Goal: Navigation & Orientation: Find specific page/section

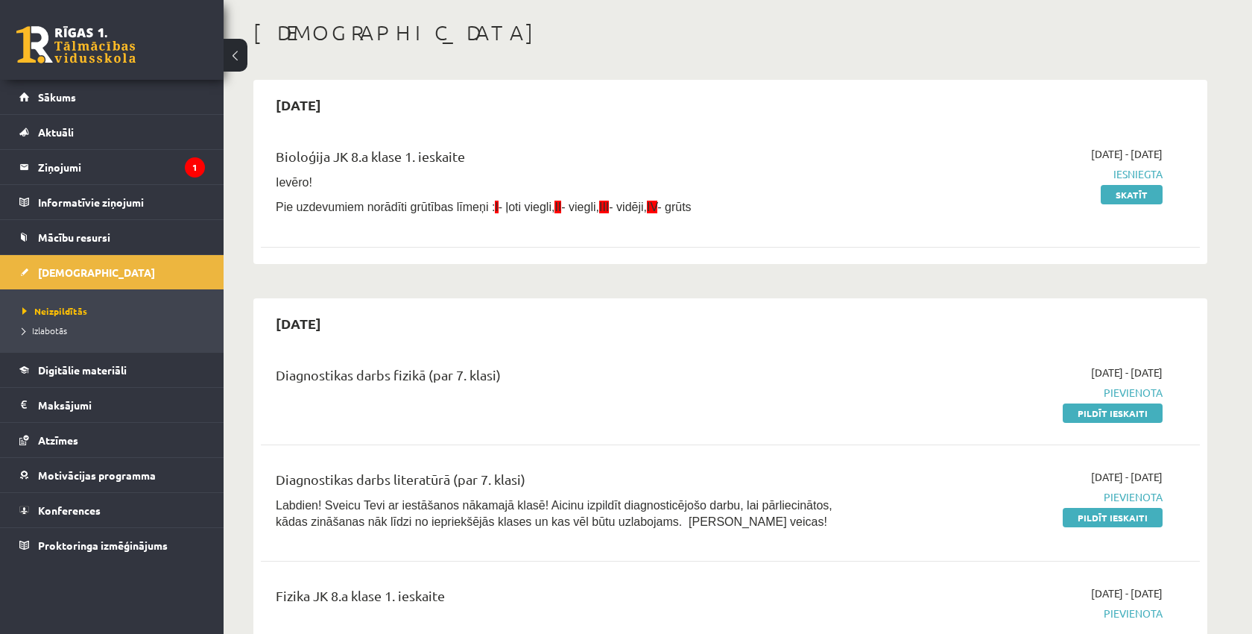
scroll to position [62, 0]
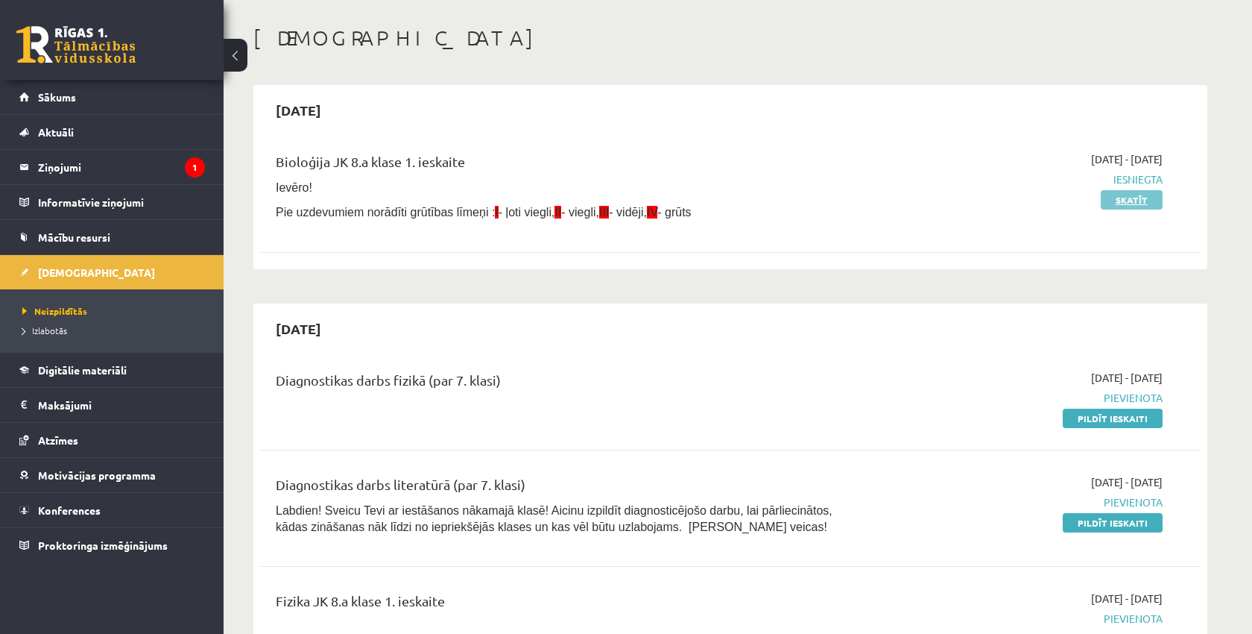
click at [1127, 200] on link "Skatīt" at bounding box center [1132, 199] width 62 height 19
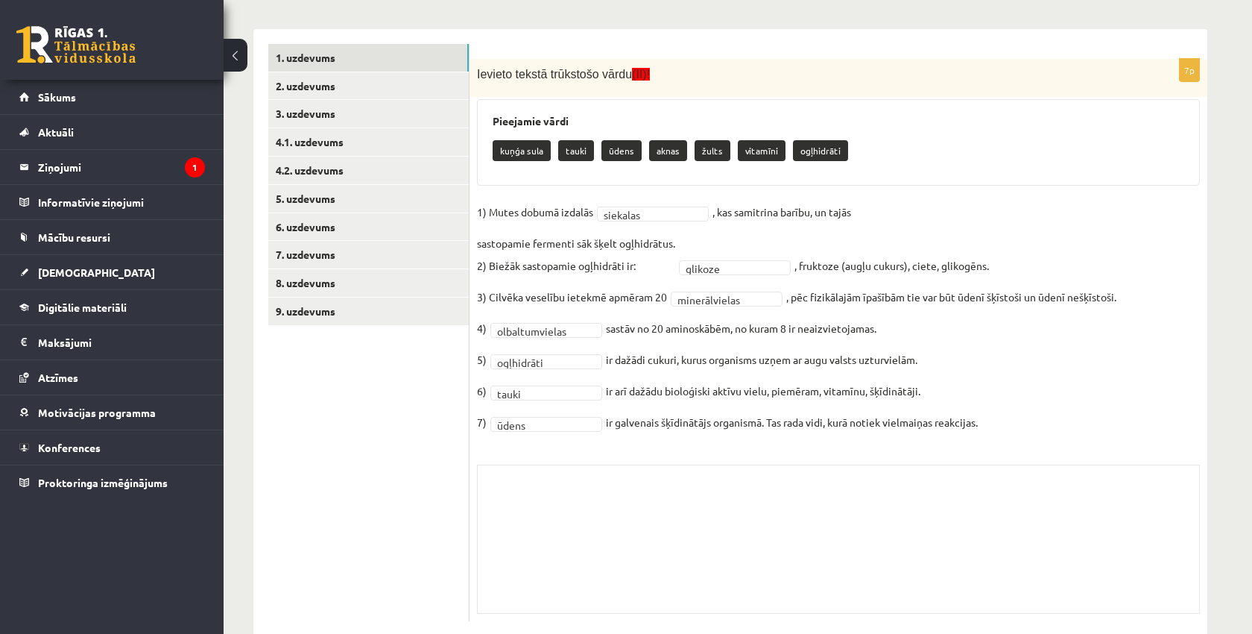
scroll to position [236, 0]
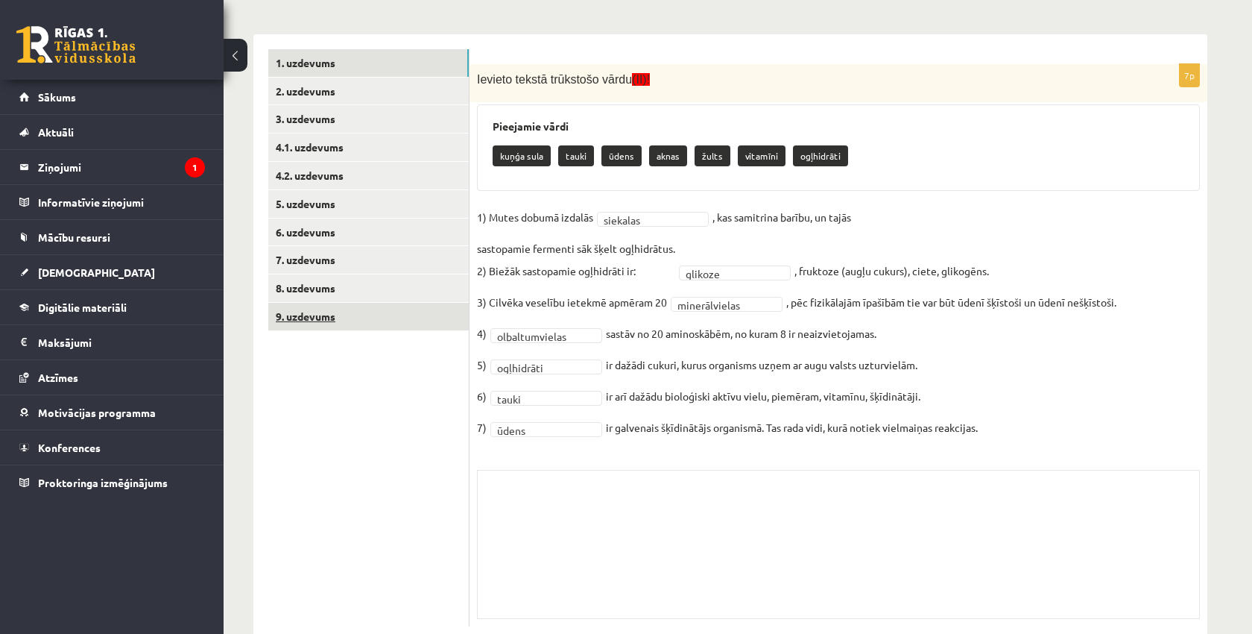
click at [315, 311] on link "9. uzdevums" at bounding box center [368, 317] width 201 height 28
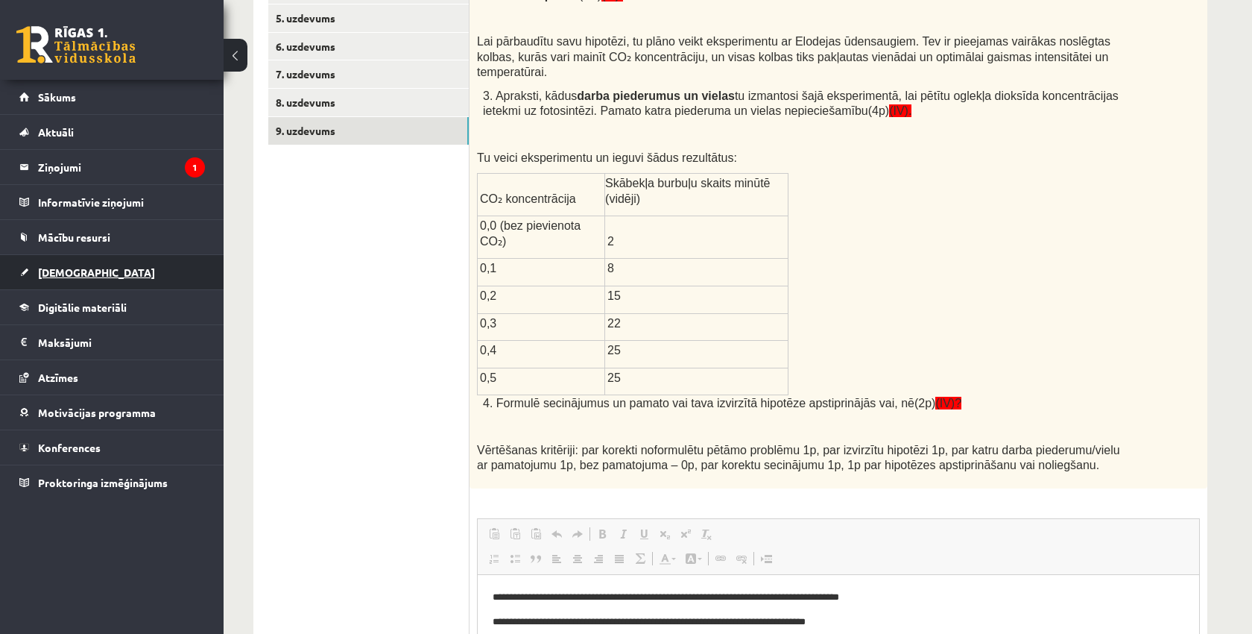
scroll to position [392, 0]
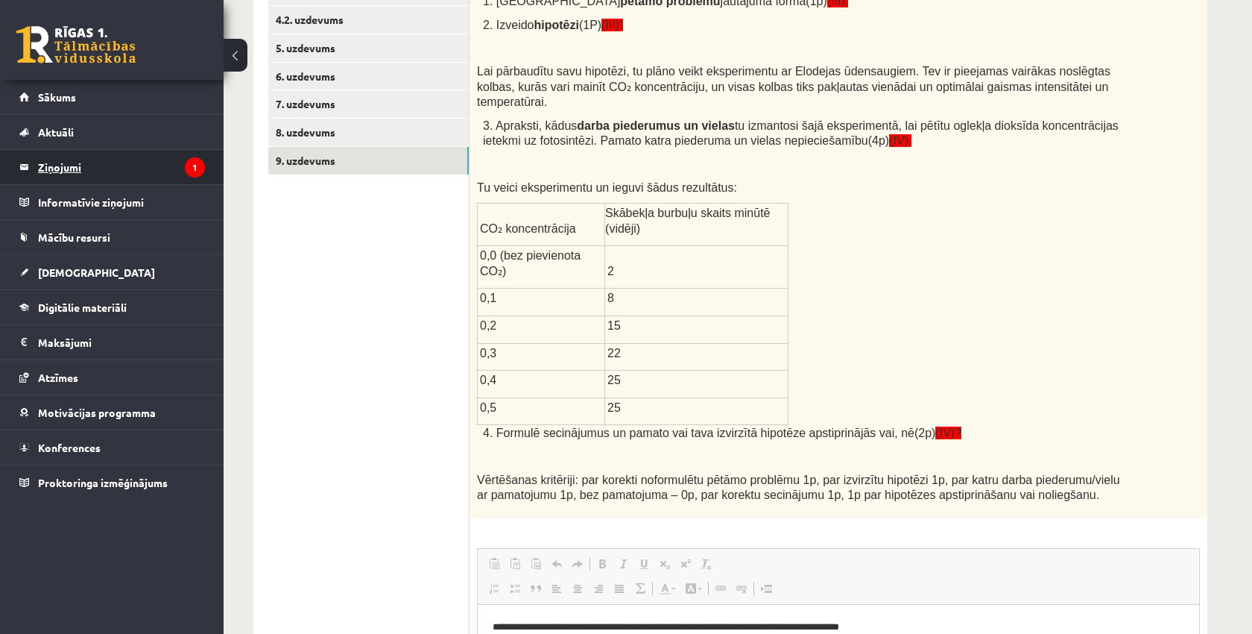
click at [61, 166] on legend "Ziņojumi 1" at bounding box center [121, 167] width 167 height 34
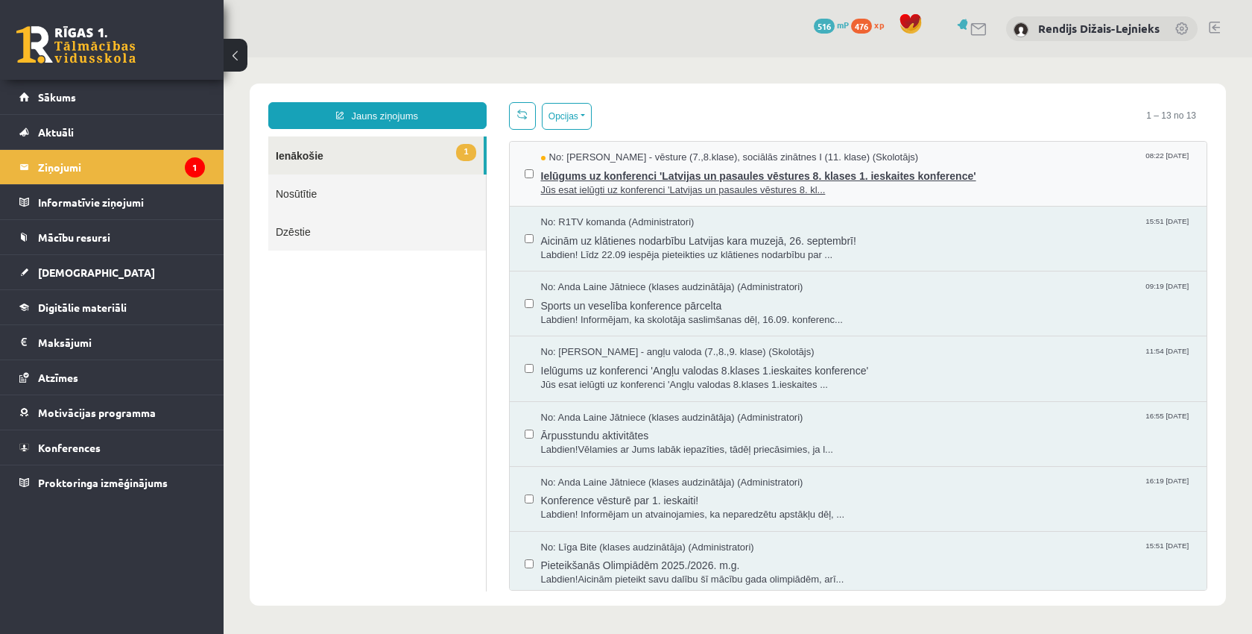
click at [627, 177] on span "Ielūgums uz konferenci 'Latvijas un pasaules vēstures 8. klases 1. ieskaites ko…" at bounding box center [866, 174] width 651 height 19
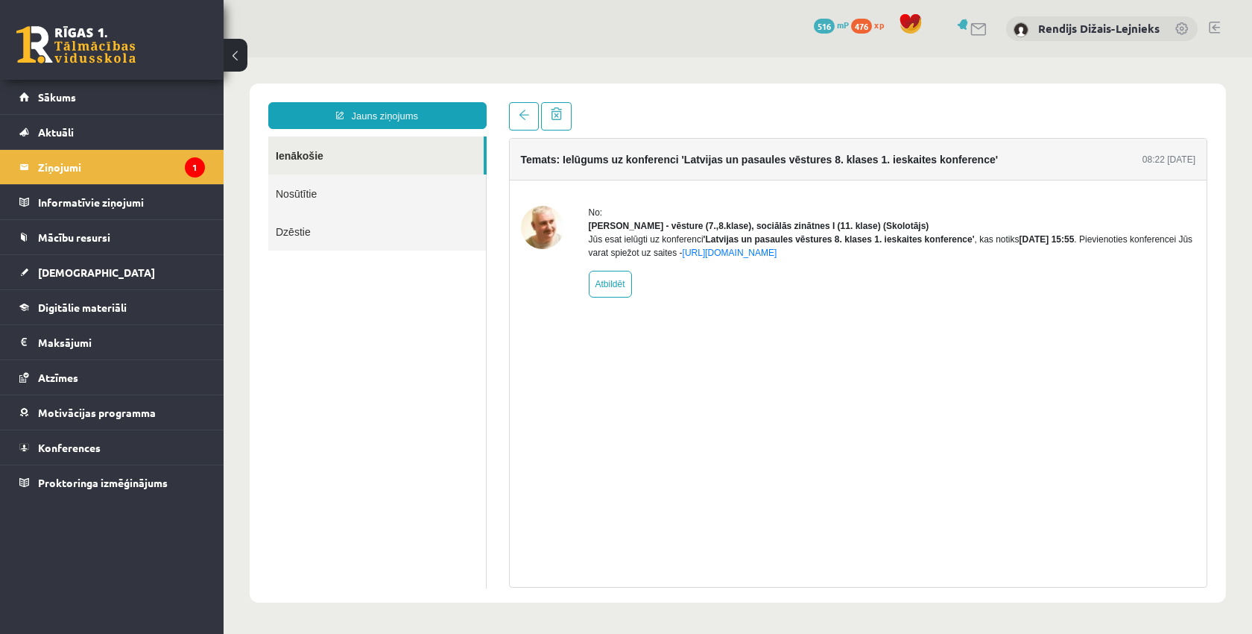
scroll to position [1, 0]
click at [65, 98] on span "Sākums" at bounding box center [57, 96] width 38 height 13
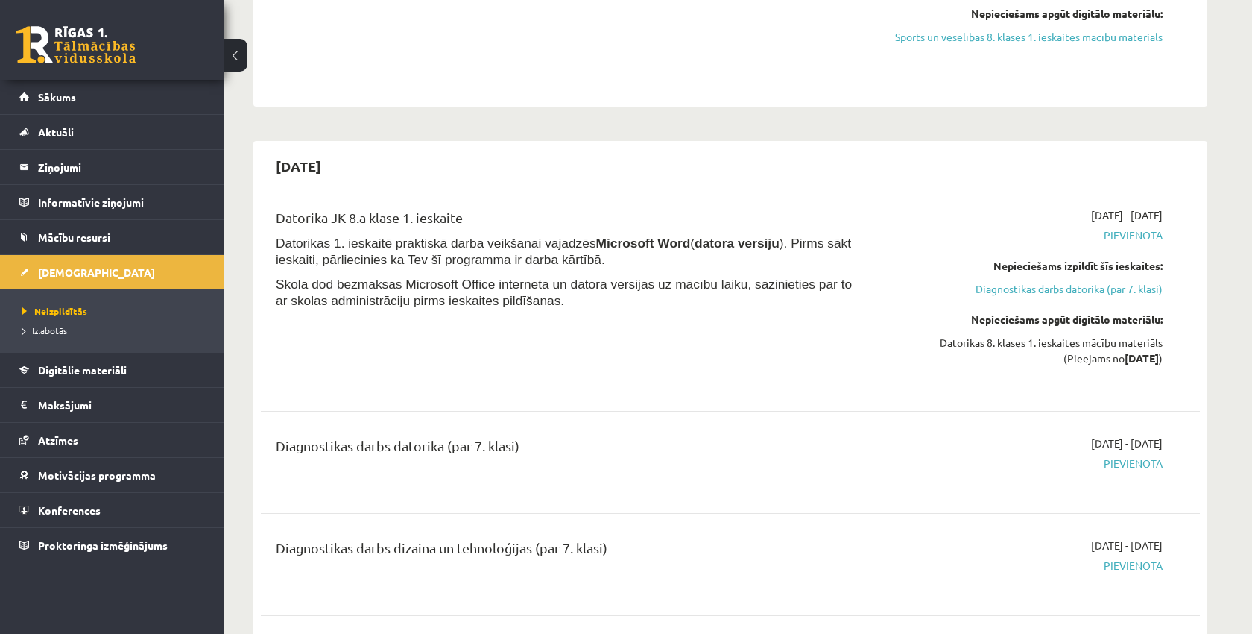
scroll to position [1456, 0]
click at [119, 367] on span "Digitālie materiāli" at bounding box center [82, 369] width 89 height 13
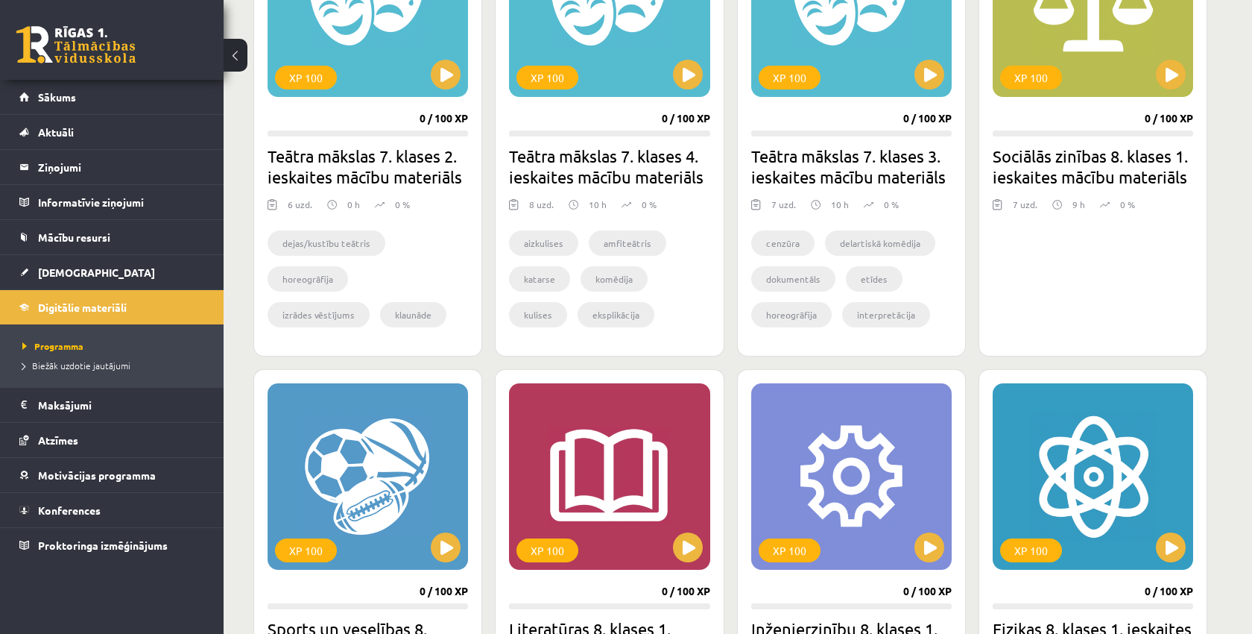
scroll to position [529, 0]
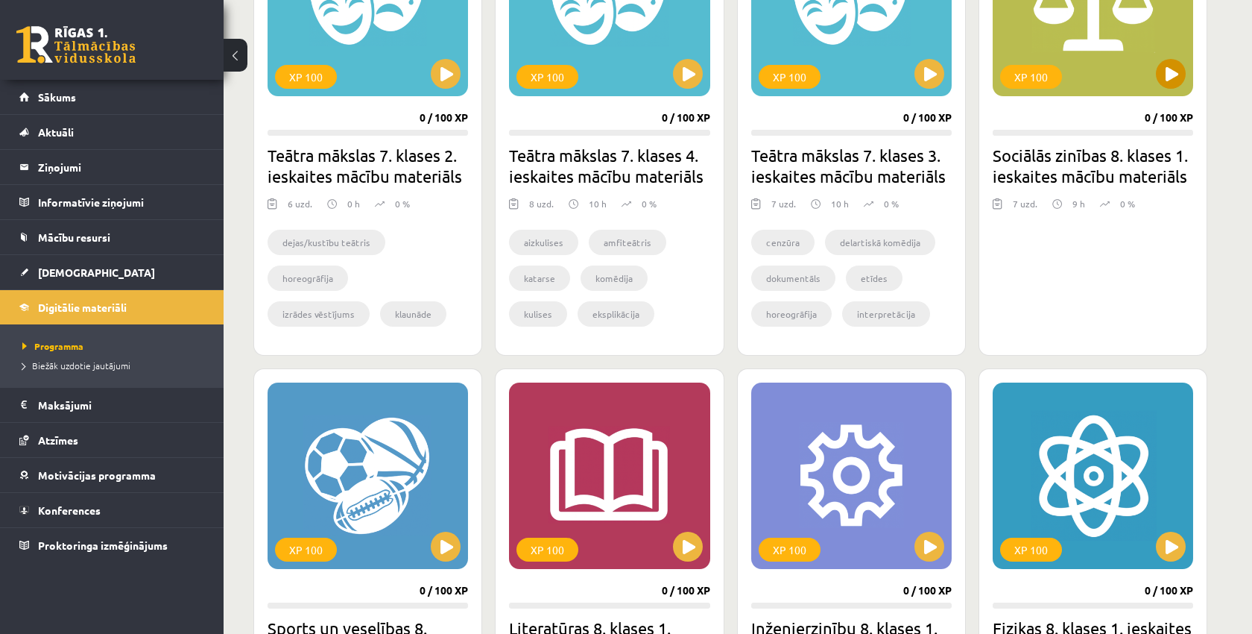
click at [1164, 73] on button at bounding box center [1171, 74] width 30 height 30
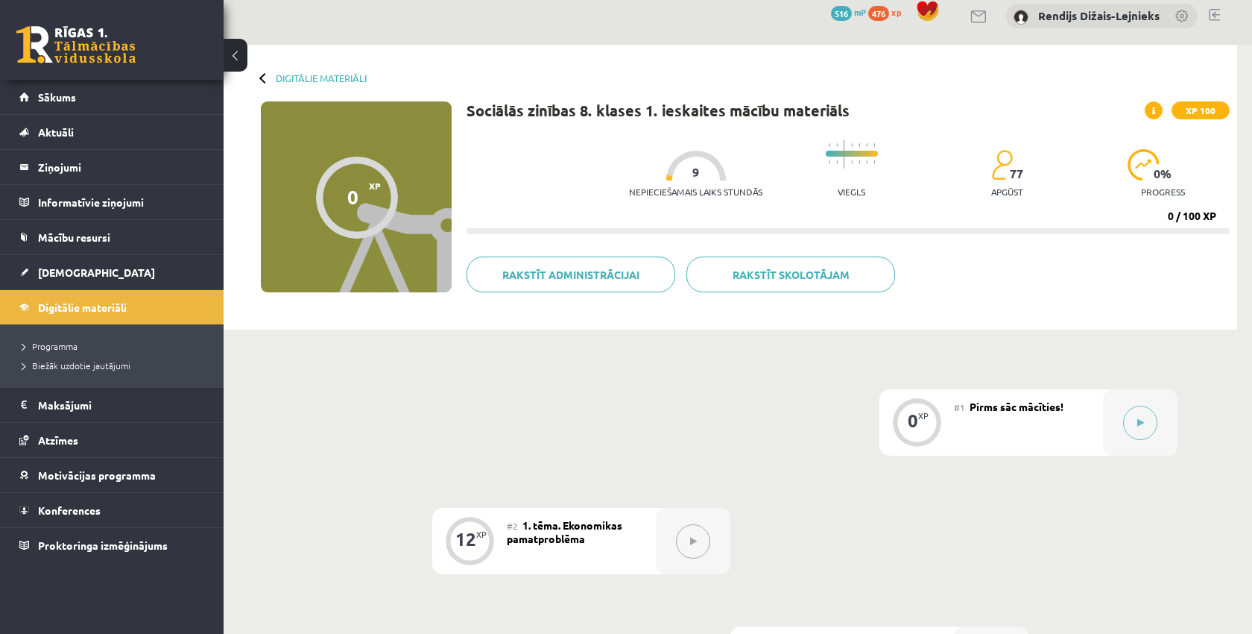
scroll to position [13, 0]
click at [63, 345] on span "Programma" at bounding box center [49, 346] width 55 height 12
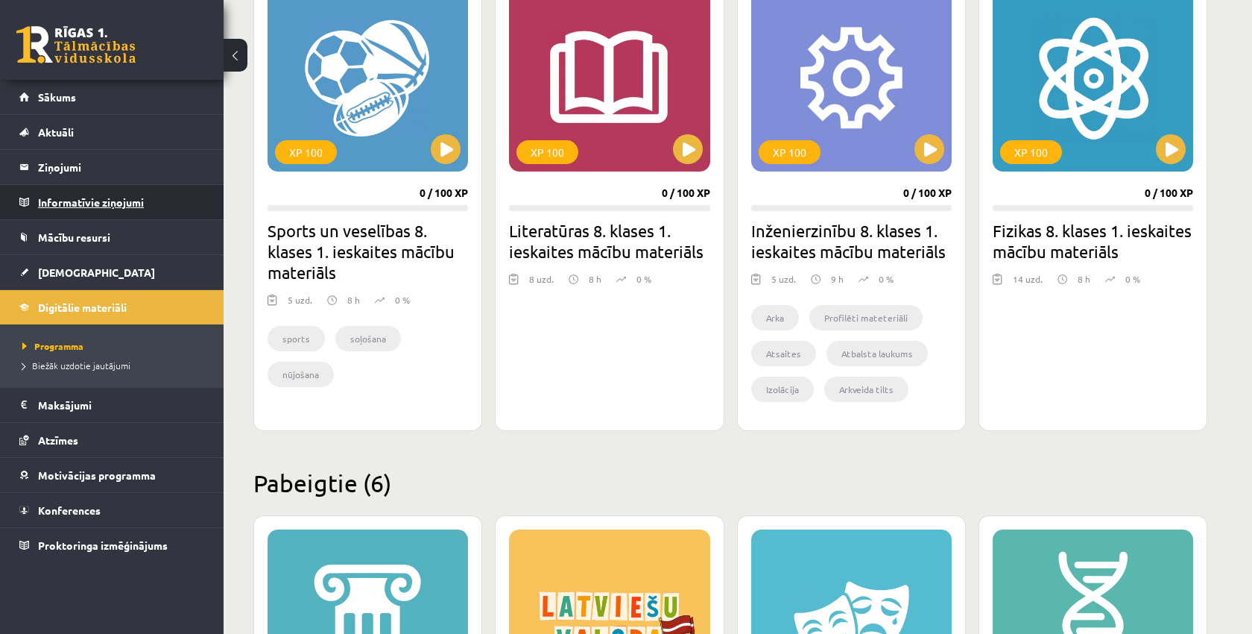
scroll to position [924, 0]
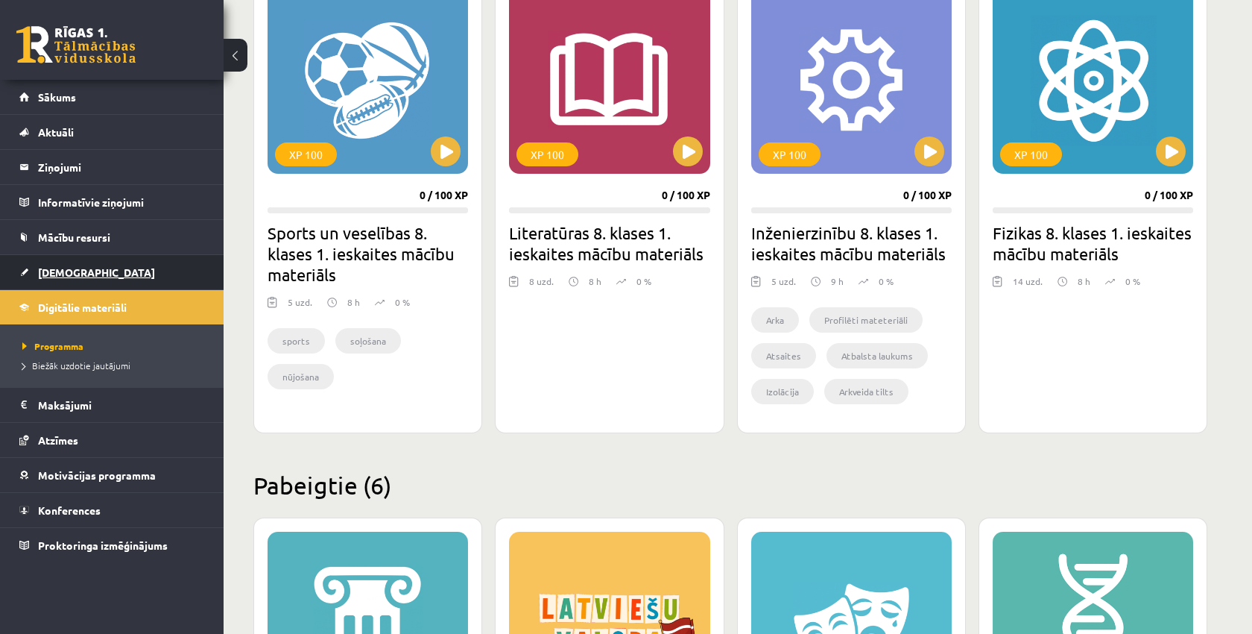
click at [49, 276] on span "[DEMOGRAPHIC_DATA]" at bounding box center [96, 271] width 117 height 13
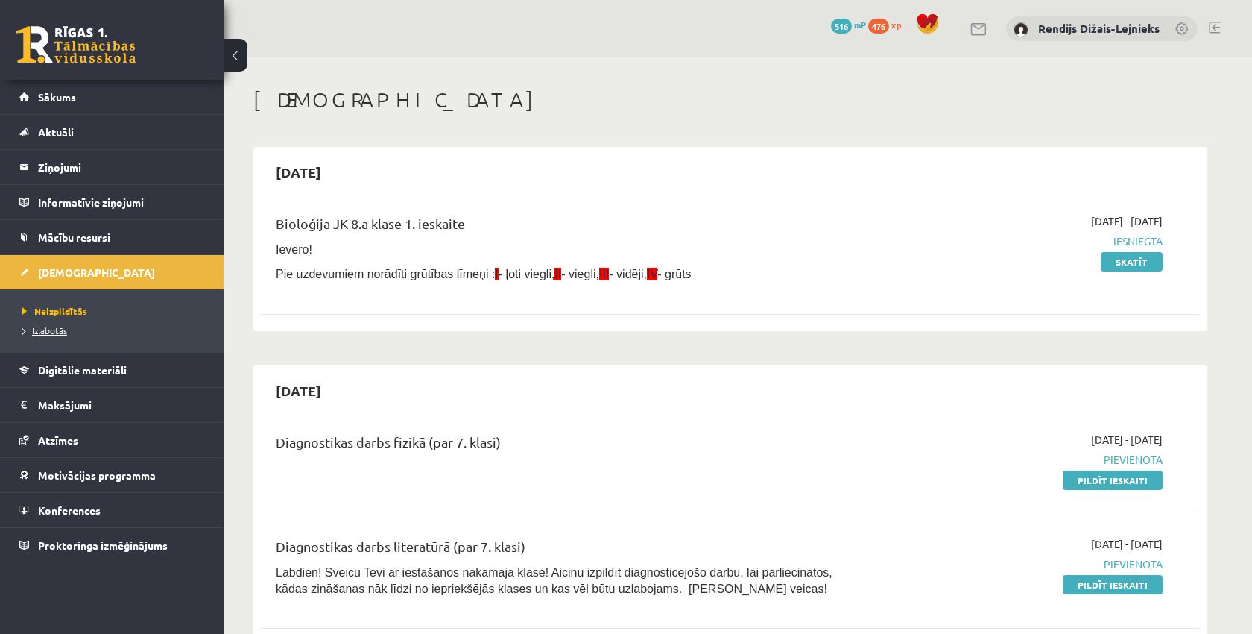
click at [41, 332] on span "Izlabotās" at bounding box center [44, 330] width 45 height 12
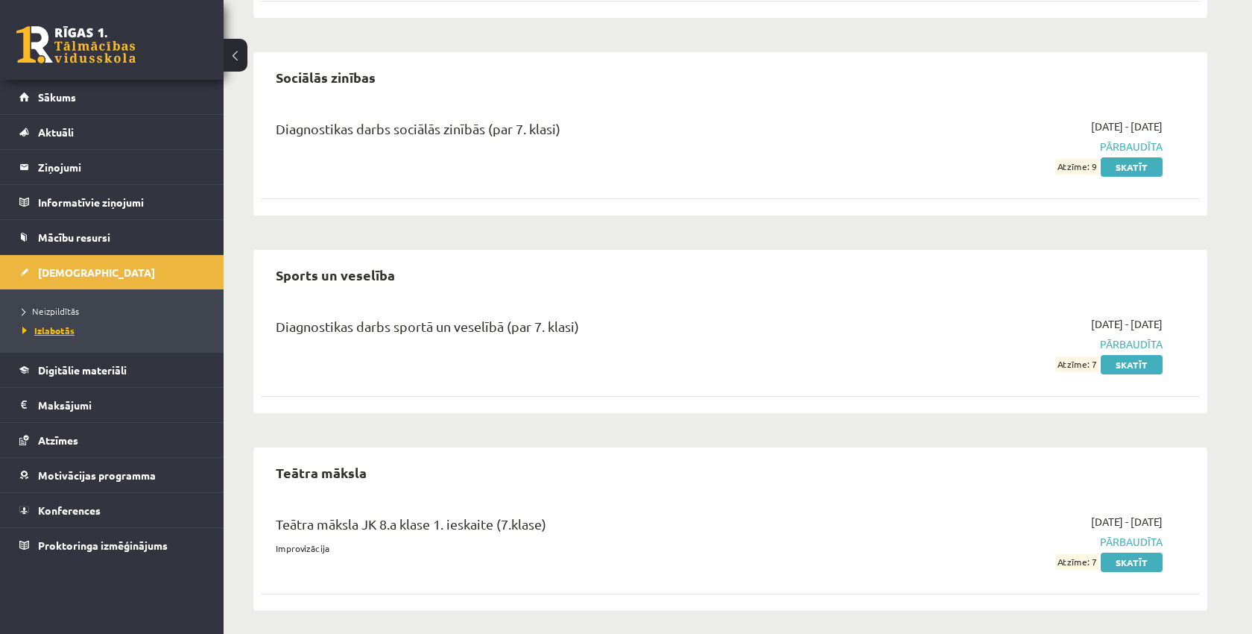
scroll to position [1350, 0]
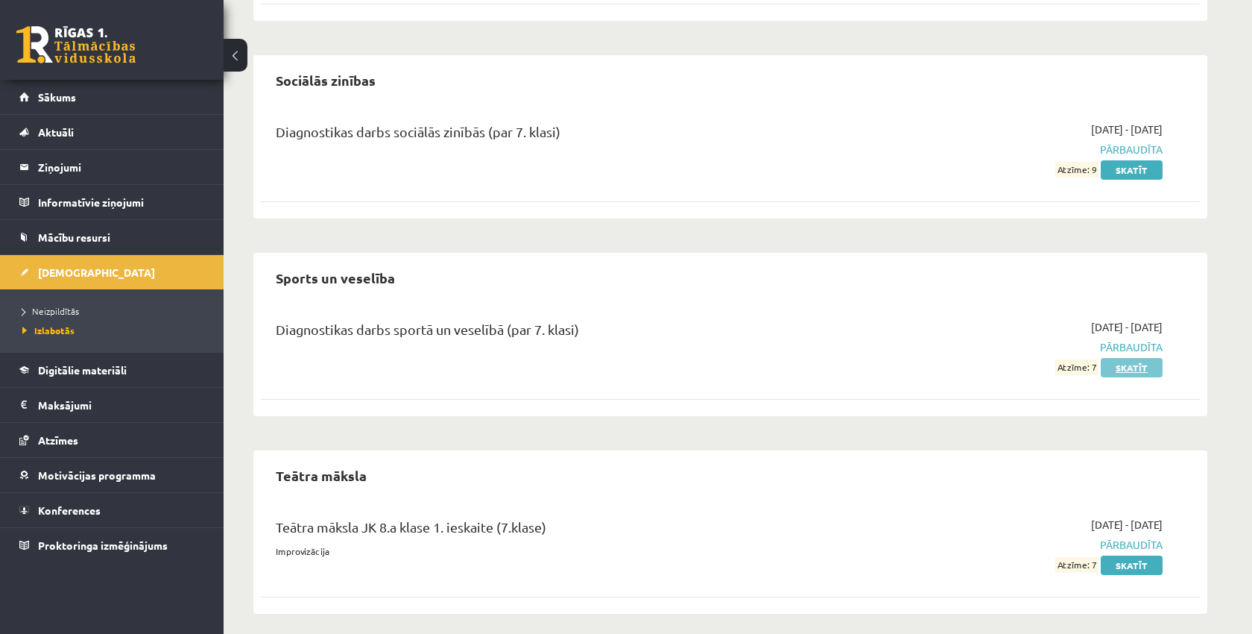
click at [1133, 363] on link "Skatīt" at bounding box center [1132, 367] width 62 height 19
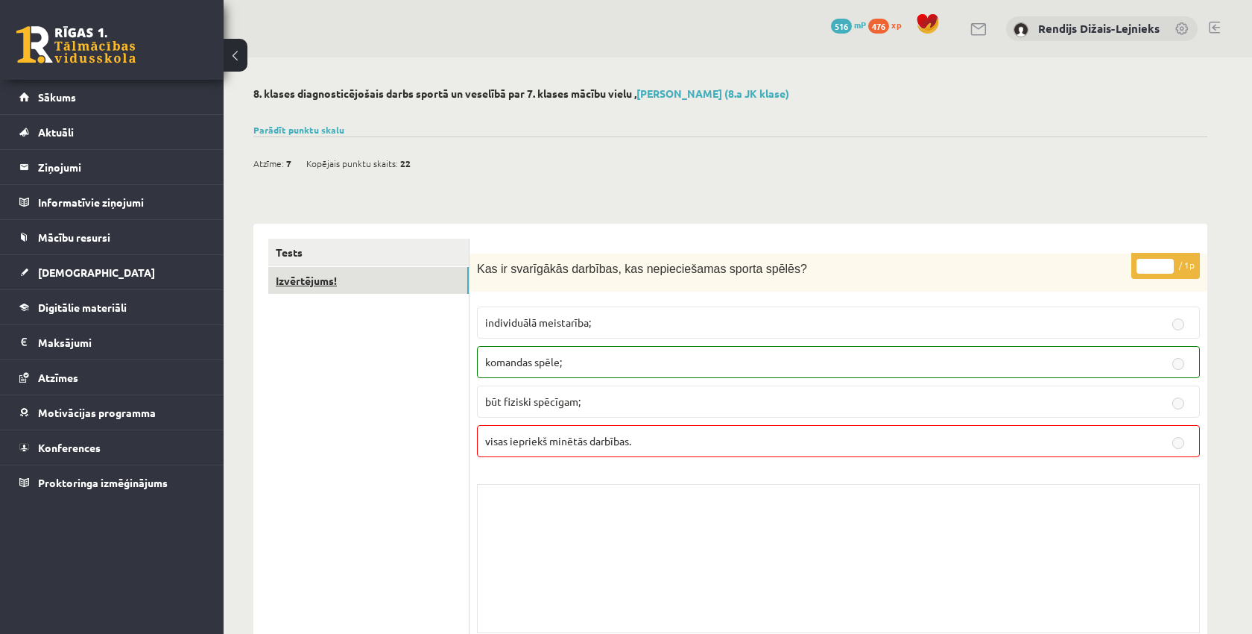
click at [302, 280] on link "Izvērtējums!" at bounding box center [368, 281] width 201 height 28
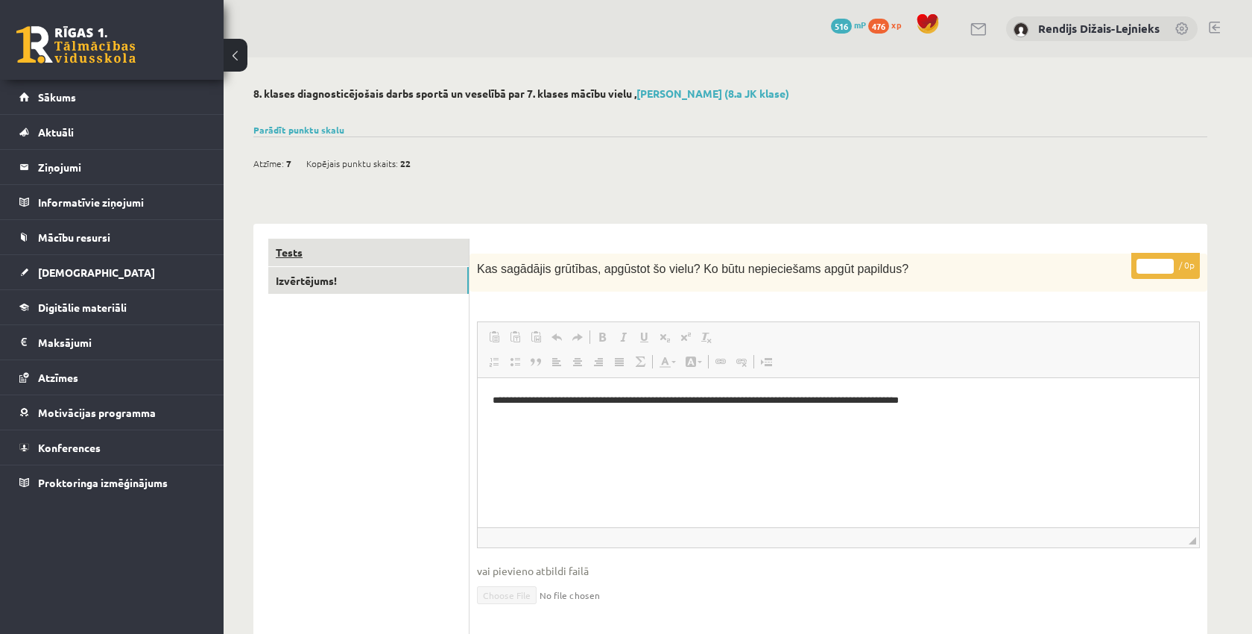
click at [296, 251] on link "Tests" at bounding box center [368, 253] width 201 height 28
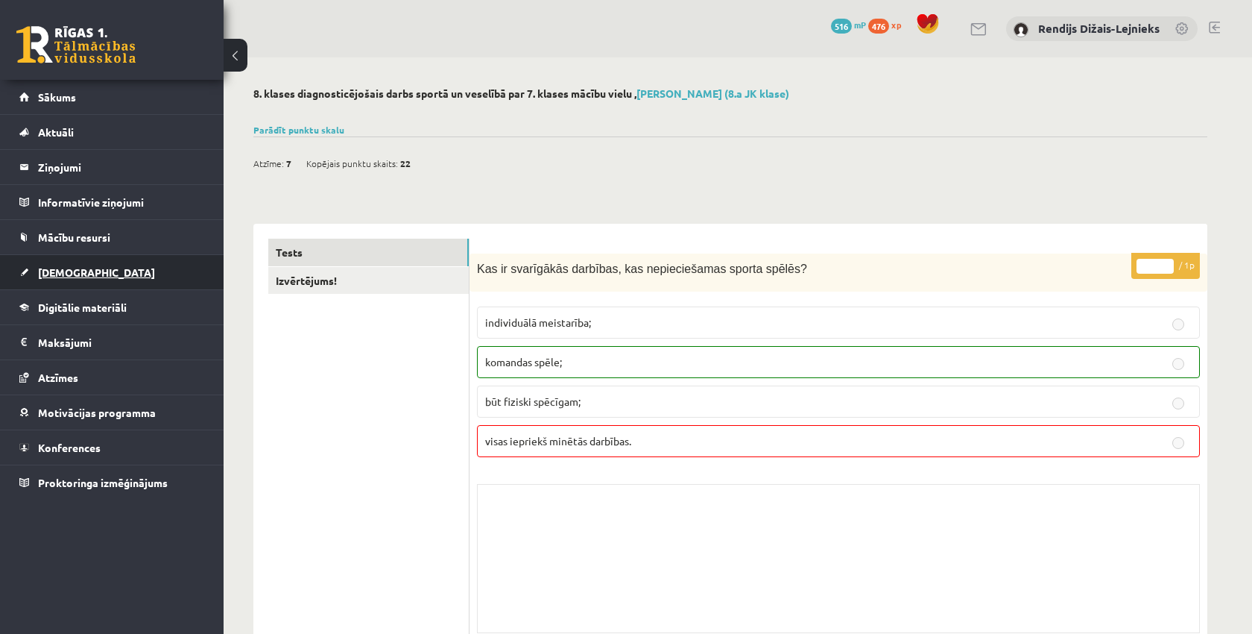
click at [69, 272] on span "[DEMOGRAPHIC_DATA]" at bounding box center [96, 271] width 117 height 13
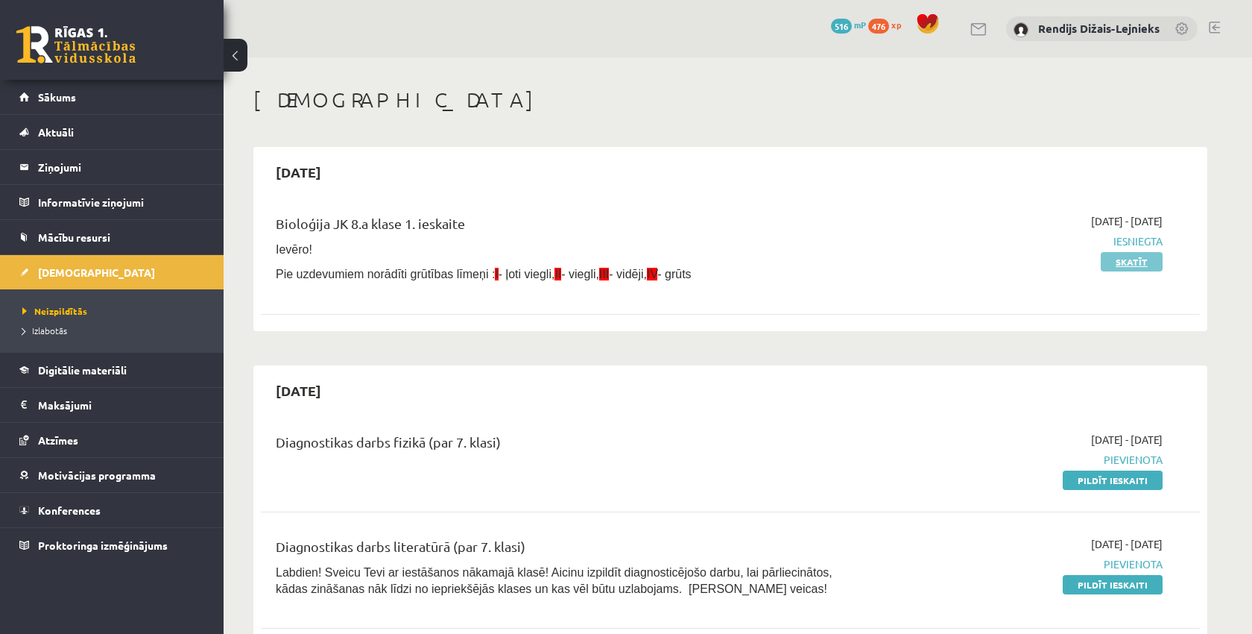
click at [1137, 259] on link "Skatīt" at bounding box center [1132, 261] width 62 height 19
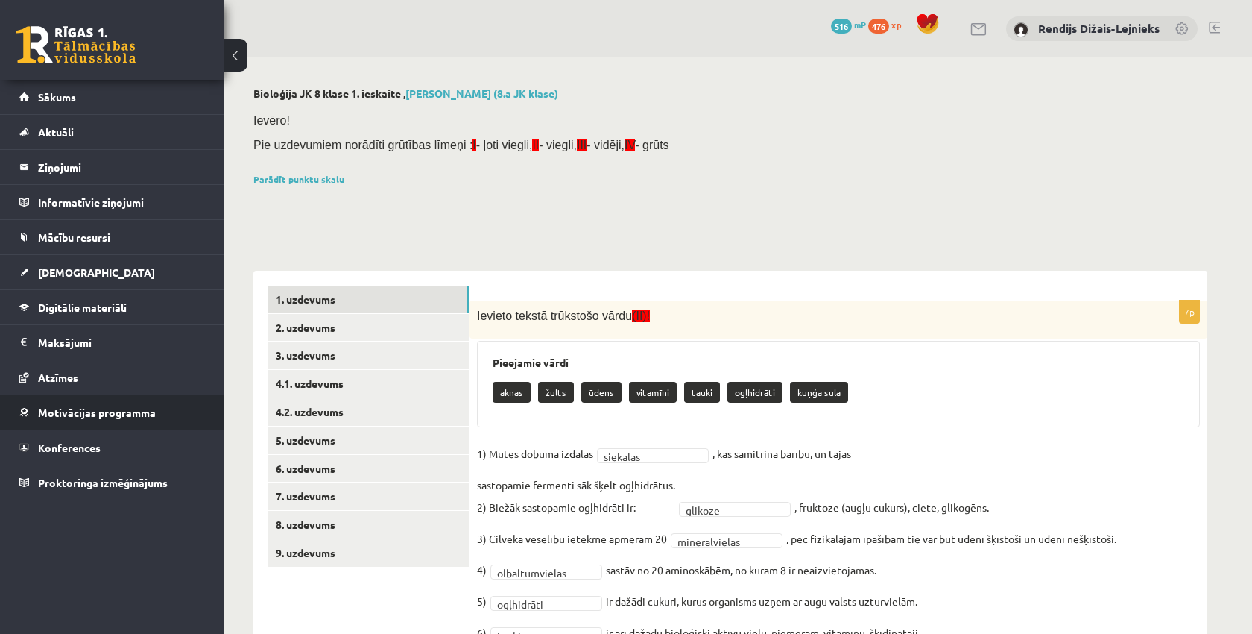
click at [54, 413] on span "Motivācijas programma" at bounding box center [97, 411] width 118 height 13
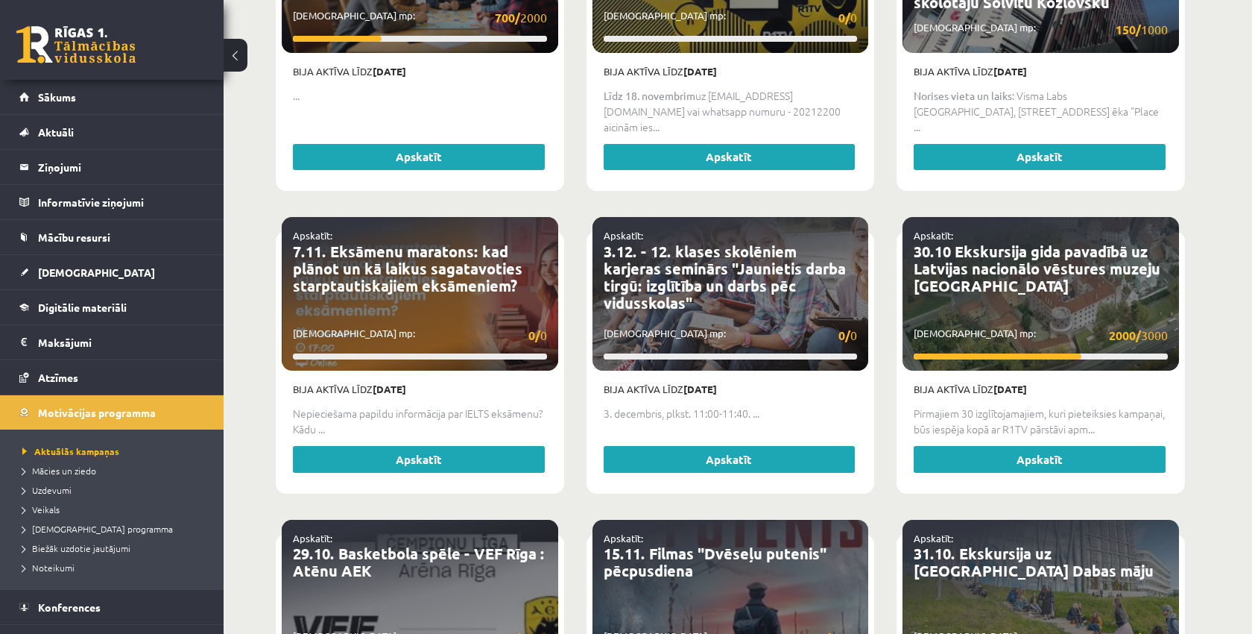
scroll to position [1446, 0]
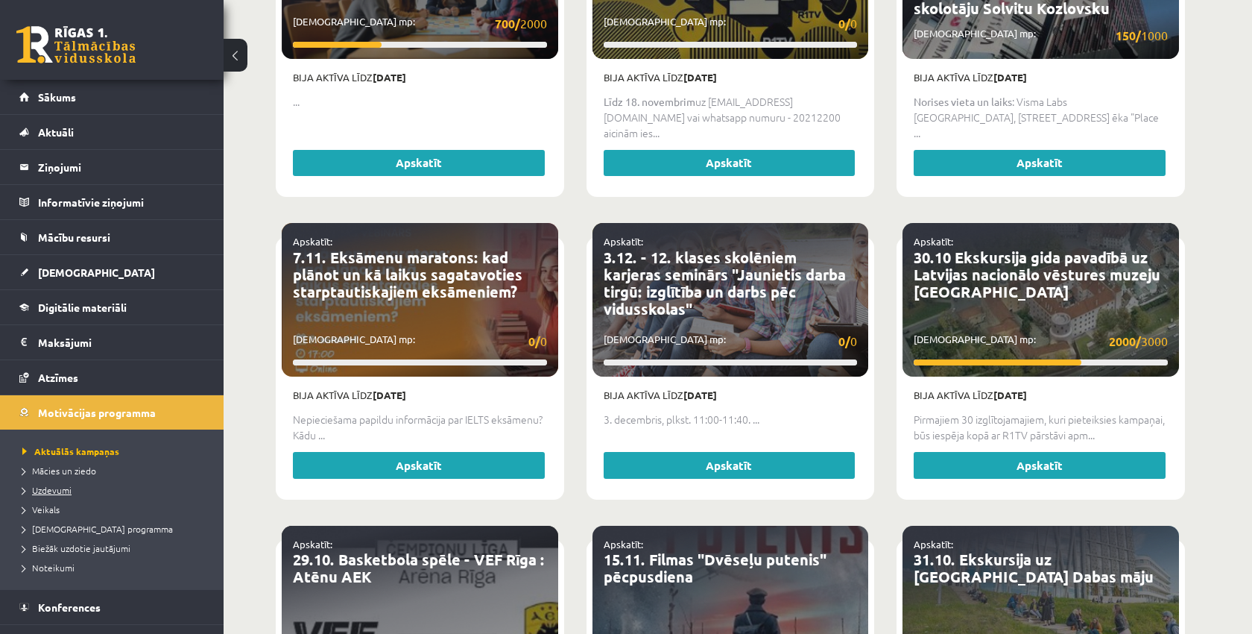
click at [54, 489] on span "Uzdevumi" at bounding box center [46, 490] width 49 height 12
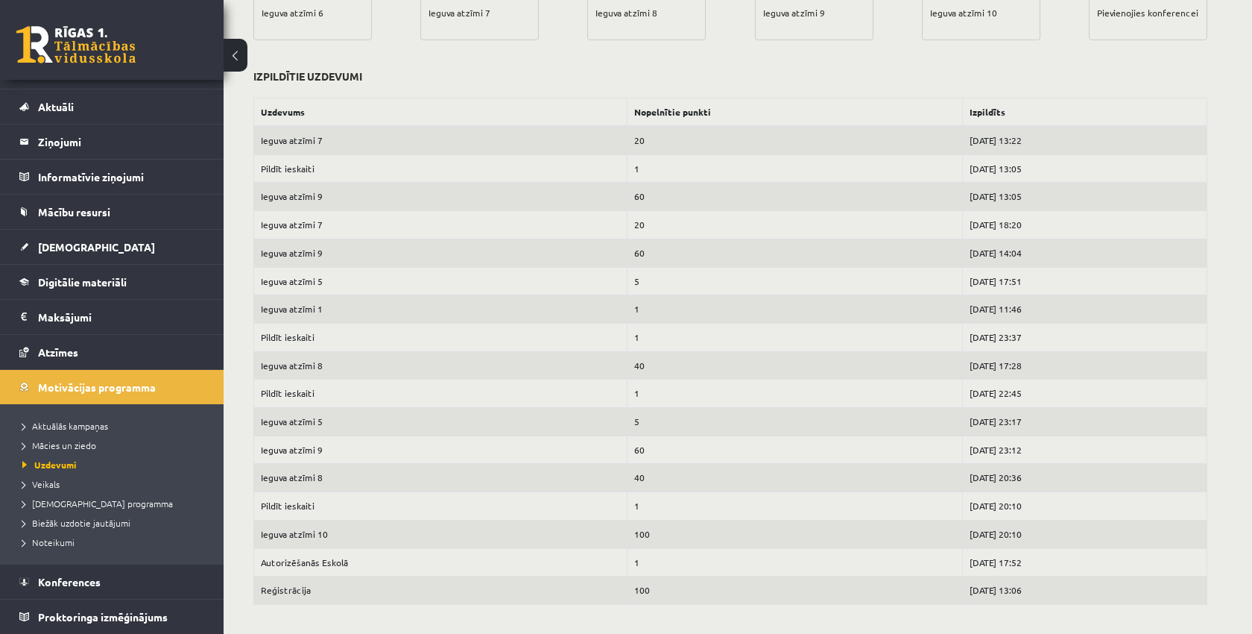
scroll to position [560, 0]
click at [40, 522] on span "Biežāk uzdotie jautājumi" at bounding box center [76, 523] width 108 height 12
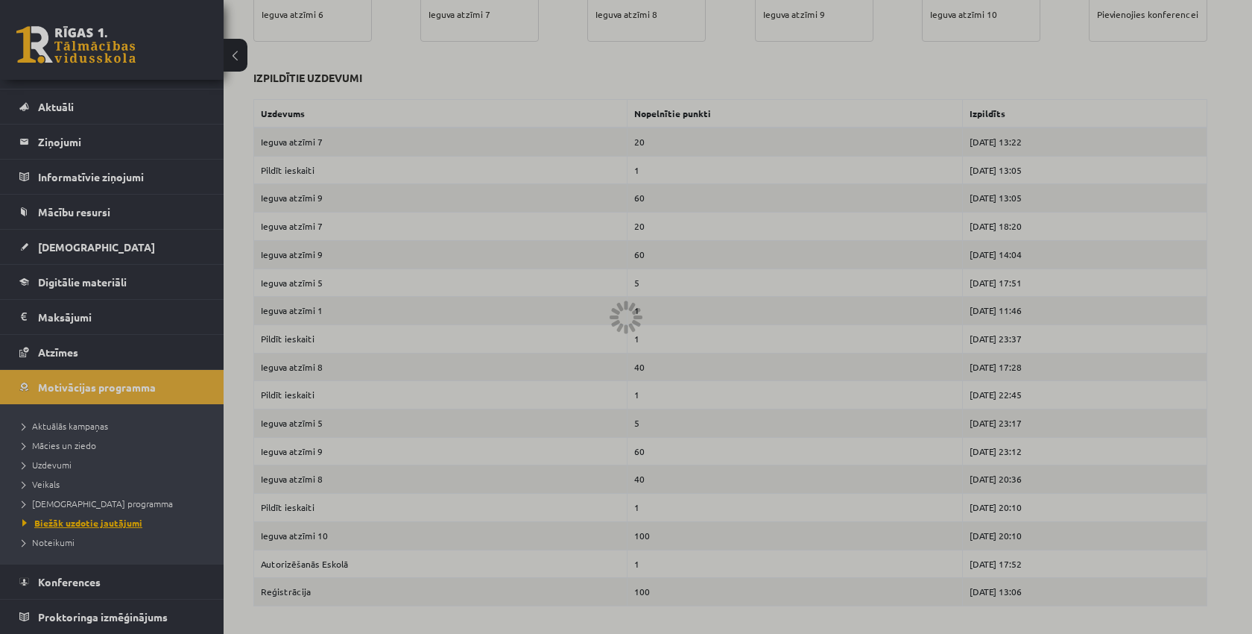
scroll to position [227, 0]
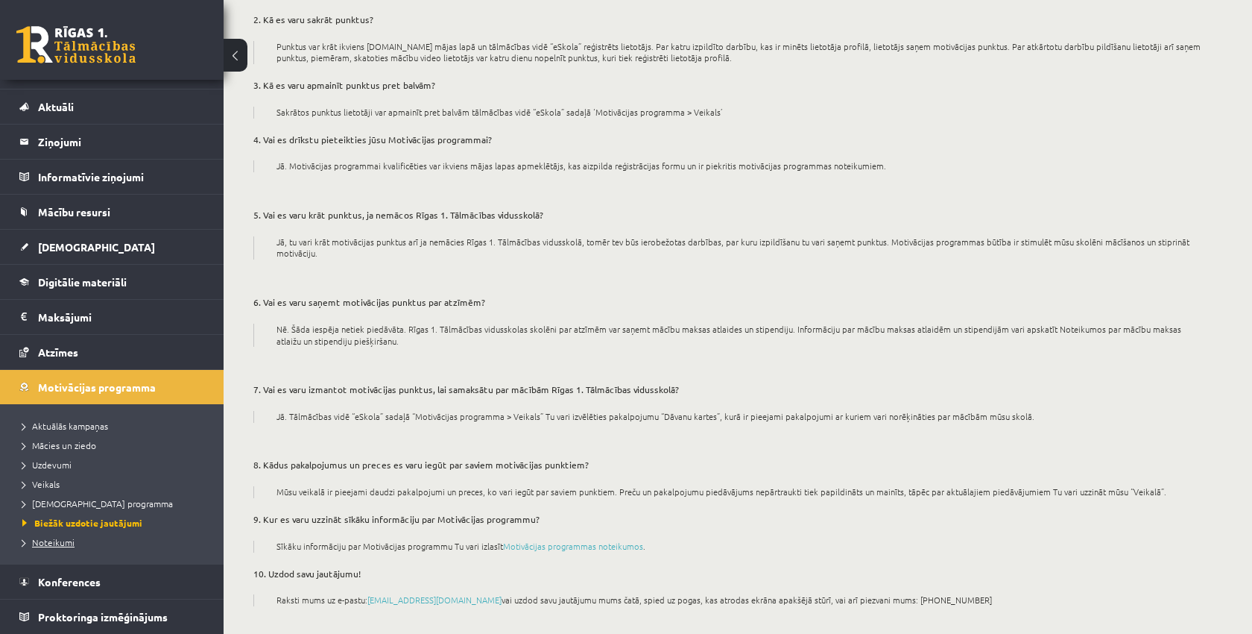
click at [40, 541] on span "Noteikumi" at bounding box center [48, 542] width 52 height 12
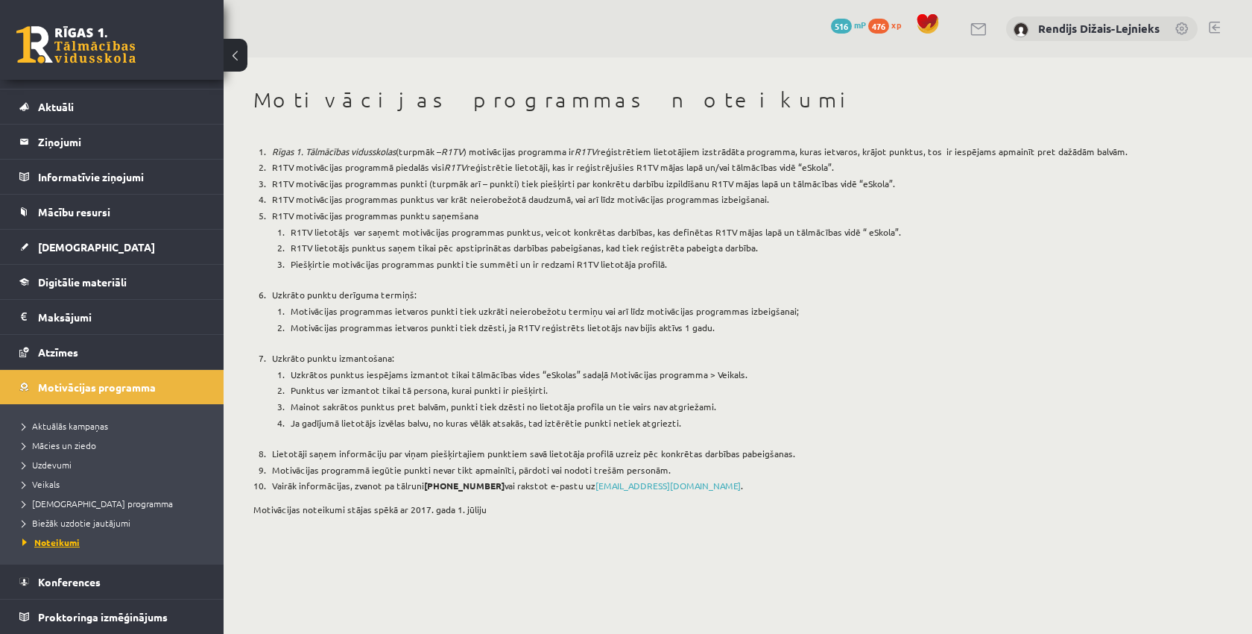
scroll to position [25, 0]
click at [46, 249] on span "[DEMOGRAPHIC_DATA]" at bounding box center [96, 246] width 117 height 13
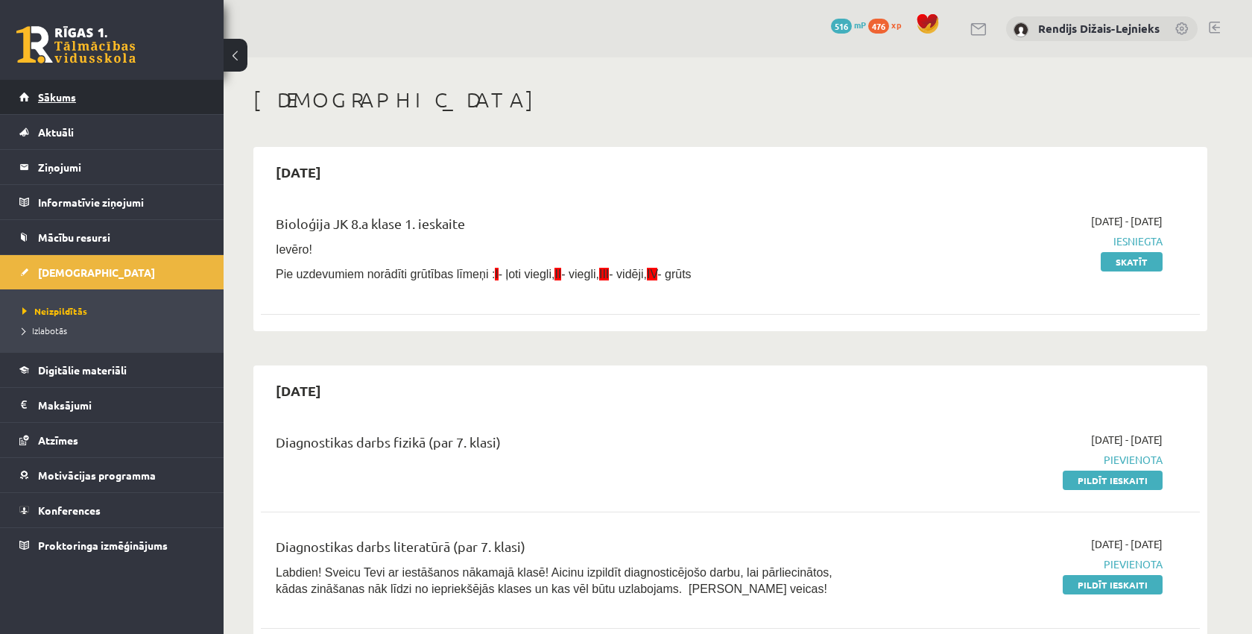
click at [67, 96] on span "Sākums" at bounding box center [57, 96] width 38 height 13
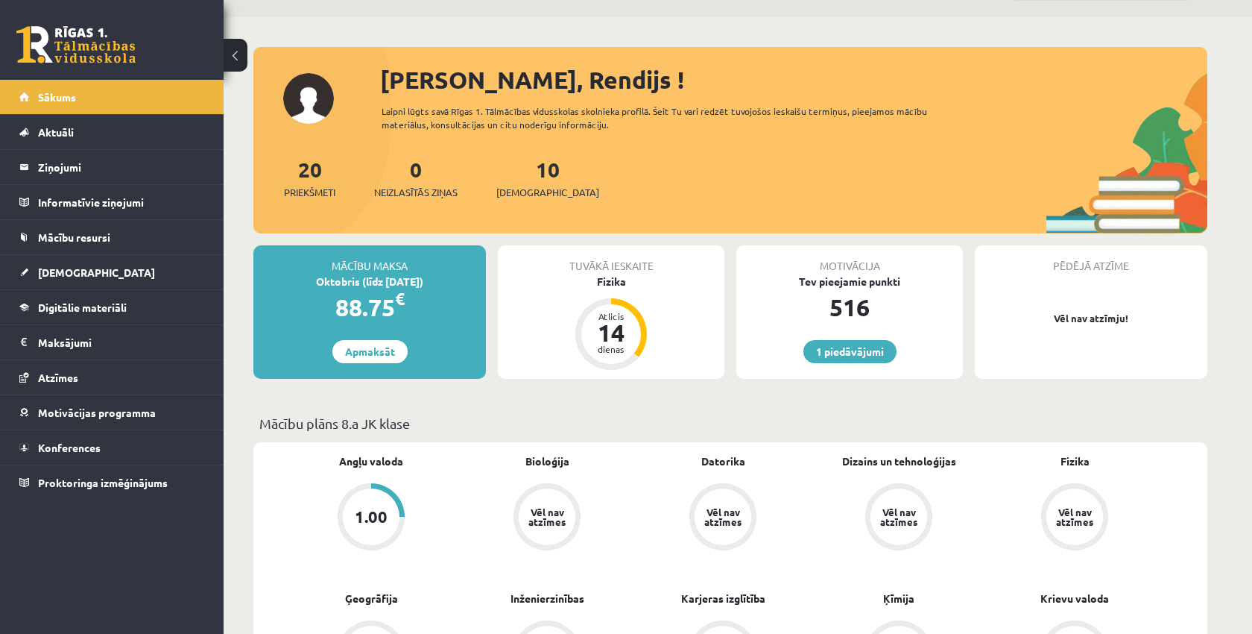
scroll to position [79, 0]
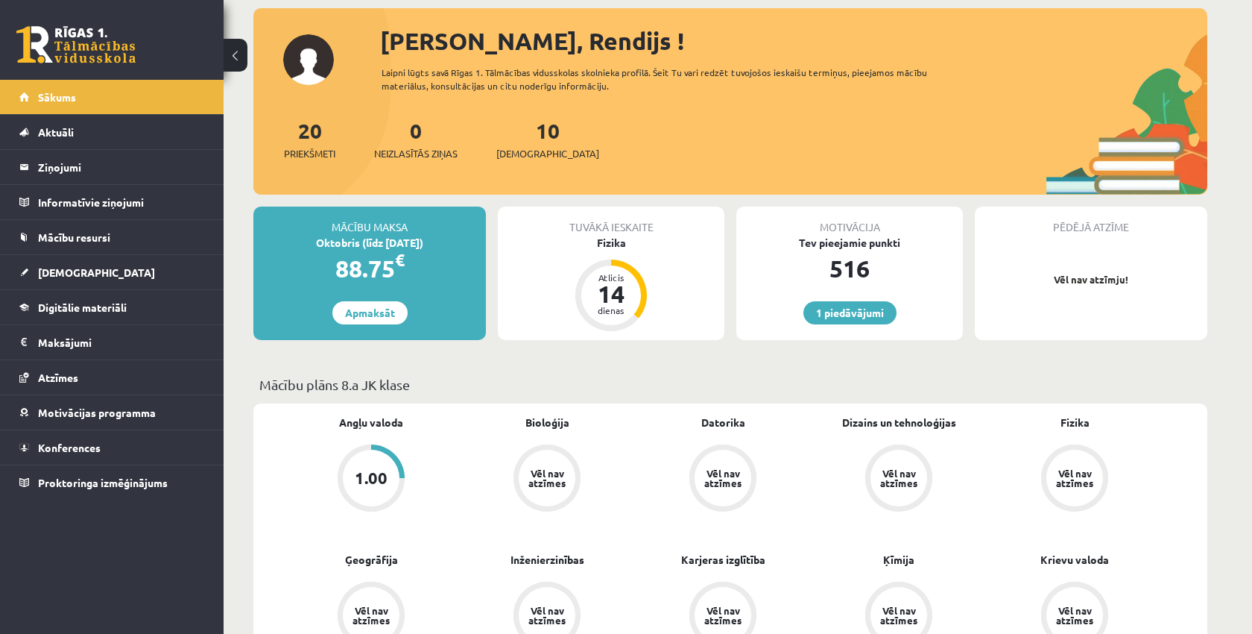
click at [1022, 113] on div "[PERSON_NAME], Rendijs ! Laipni lūgts savā Rīgas 1. Tālmācības vidusskolas skol…" at bounding box center [730, 108] width 954 height 171
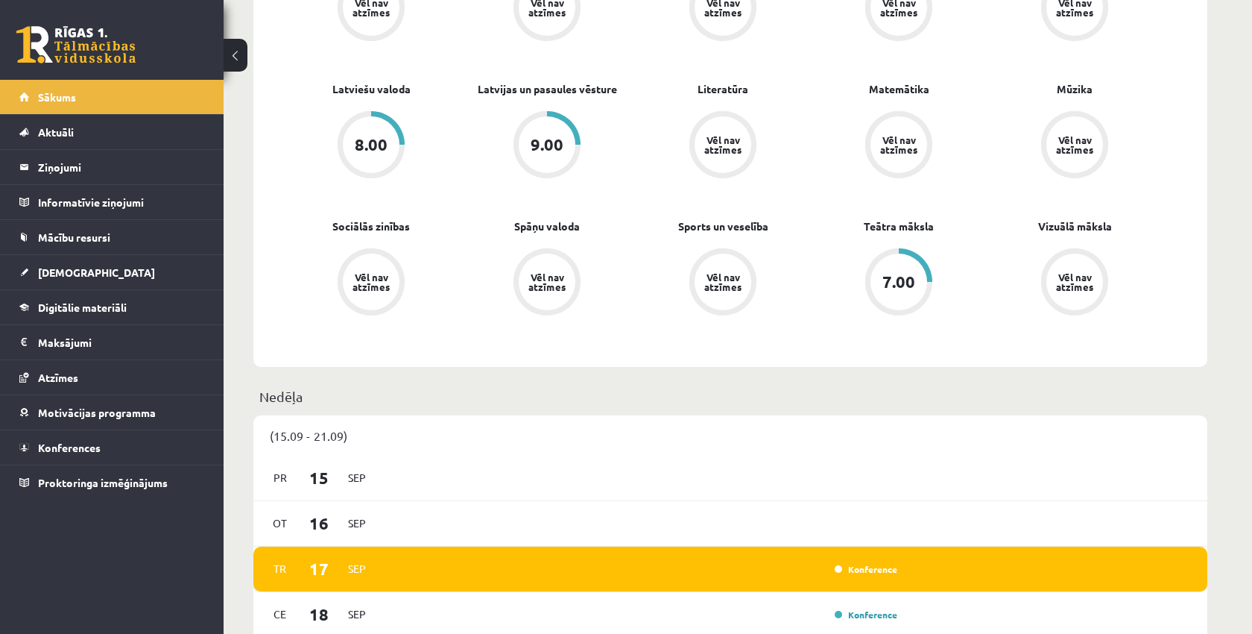
scroll to position [695, 0]
